Goal: Information Seeking & Learning: Learn about a topic

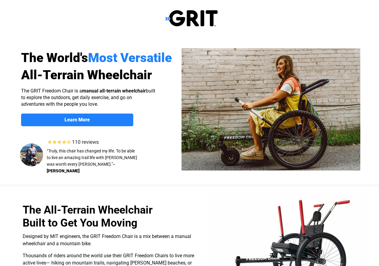
select select "US"
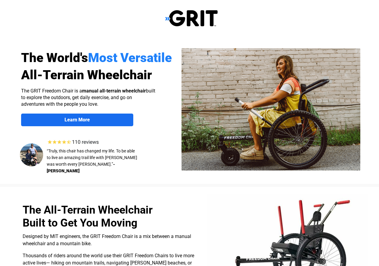
click at [98, 116] on link "Learn More" at bounding box center [77, 120] width 112 height 13
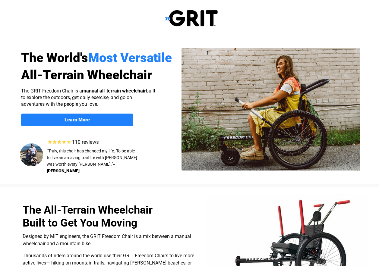
scroll to position [468, 0]
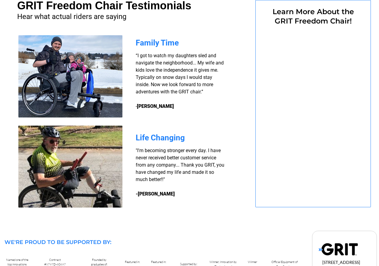
select select "US"
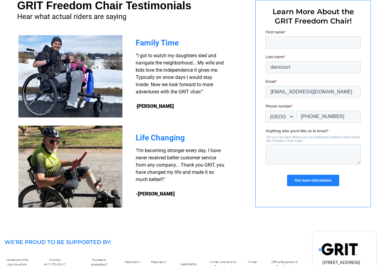
scroll to position [0, 0]
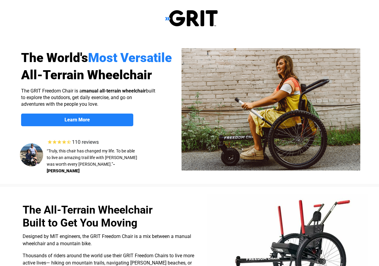
select select "US"
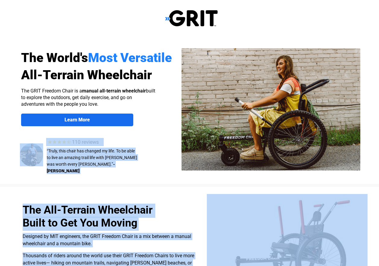
drag, startPoint x: 122, startPoint y: 13, endPoint x: 129, endPoint y: 117, distance: 104.9
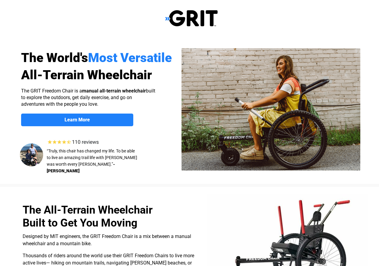
drag, startPoint x: 129, startPoint y: 117, endPoint x: 136, endPoint y: 136, distance: 20.2
